Goal: Task Accomplishment & Management: Use online tool/utility

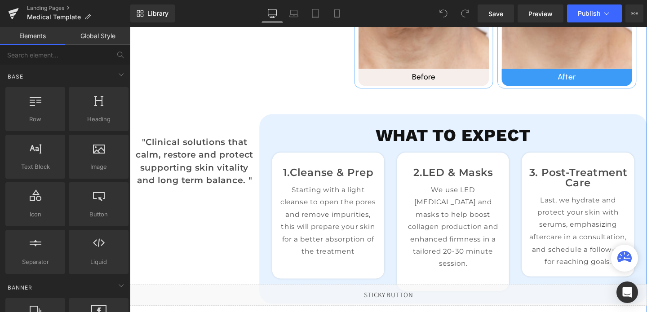
scroll to position [767, 0]
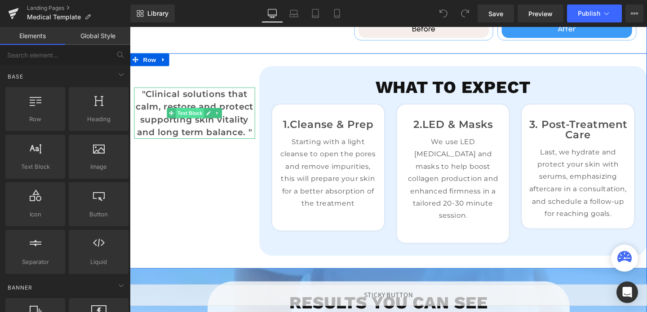
click at [192, 118] on span "Text Block" at bounding box center [193, 117] width 30 height 11
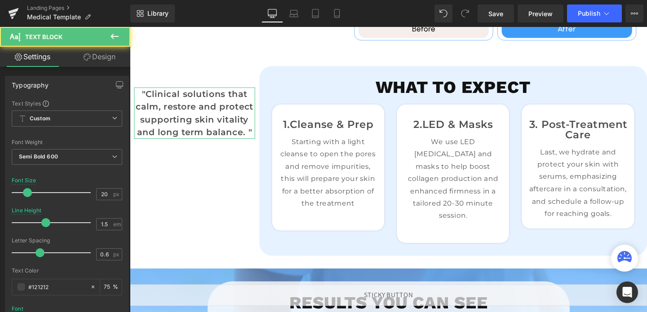
click at [111, 64] on link "Design" at bounding box center [99, 57] width 65 height 20
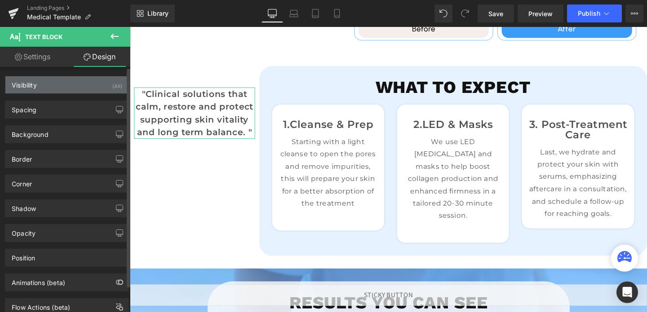
click at [91, 87] on div "Visibility (All)" at bounding box center [66, 84] width 123 height 17
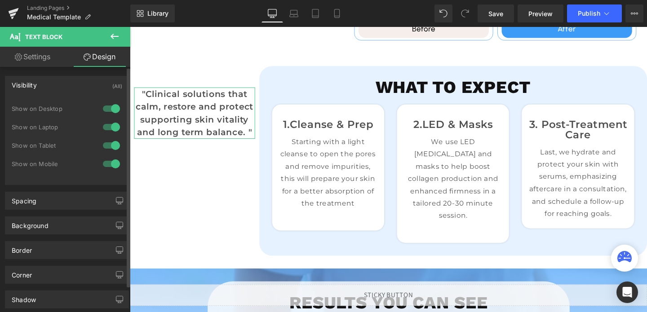
click at [106, 146] on div at bounding box center [112, 145] width 22 height 14
click at [105, 165] on div at bounding box center [112, 164] width 22 height 14
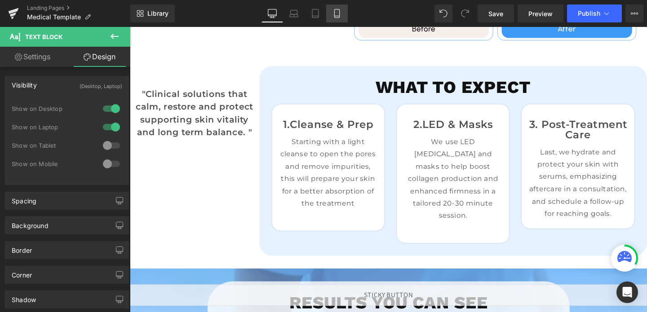
click at [339, 17] on icon at bounding box center [336, 13] width 9 height 9
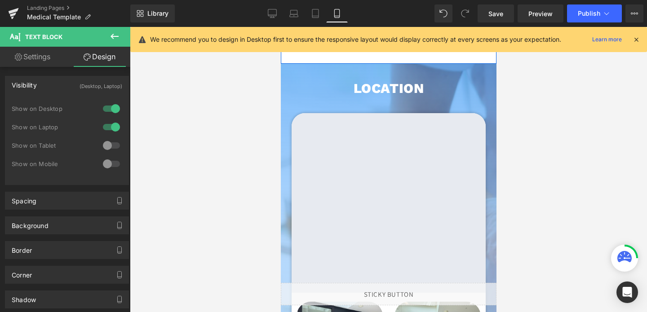
scroll to position [2383, 0]
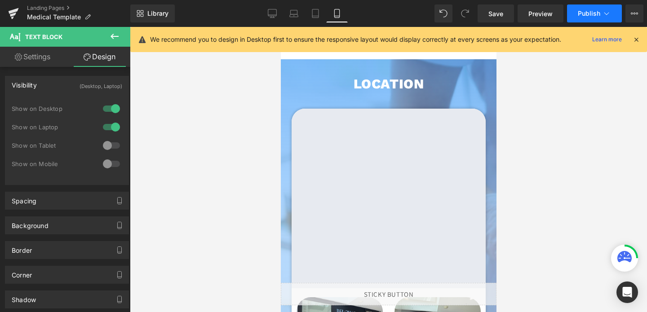
click at [586, 10] on span "Publish" at bounding box center [589, 13] width 22 height 7
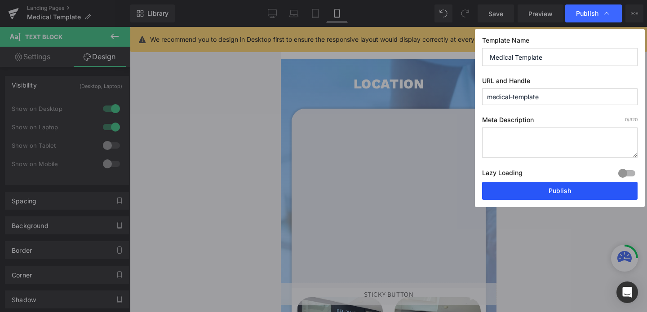
click at [571, 190] on button "Publish" at bounding box center [559, 191] width 155 height 18
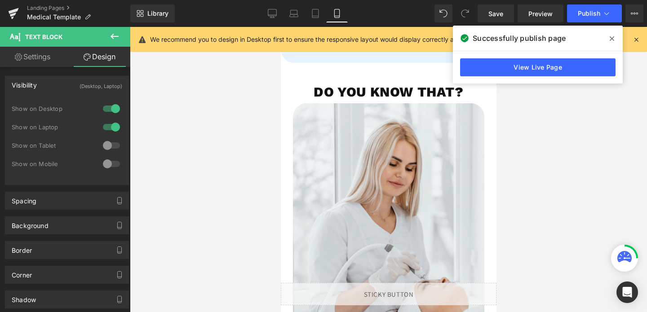
scroll to position [1472, 0]
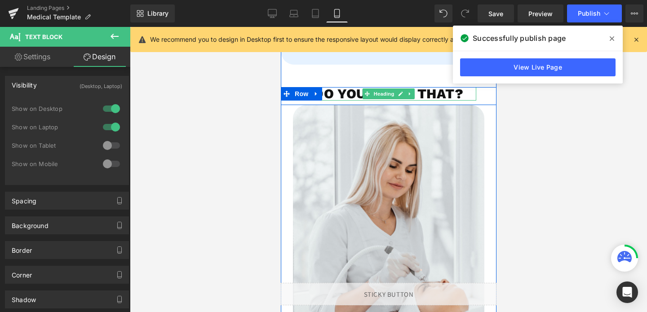
click at [333, 96] on h1 "Do you know that?" at bounding box center [388, 93] width 175 height 13
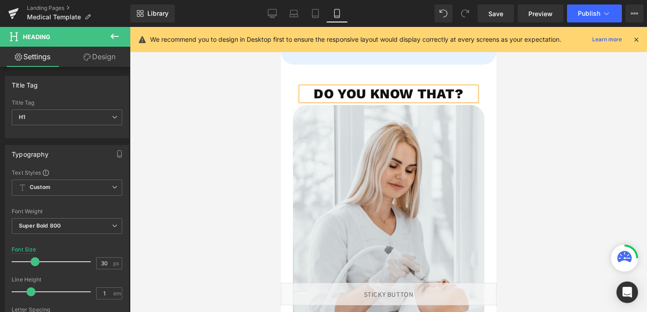
click at [330, 92] on h1 "Do you know that?" at bounding box center [388, 93] width 175 height 13
click at [589, 20] on button "Publish" at bounding box center [594, 13] width 55 height 18
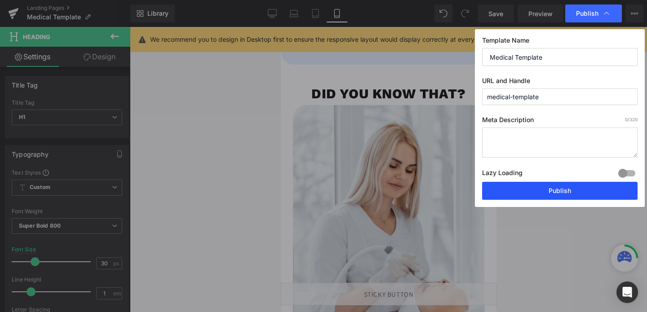
click at [545, 195] on button "Publish" at bounding box center [559, 191] width 155 height 18
